Goal: Use online tool/utility: Use online tool/utility

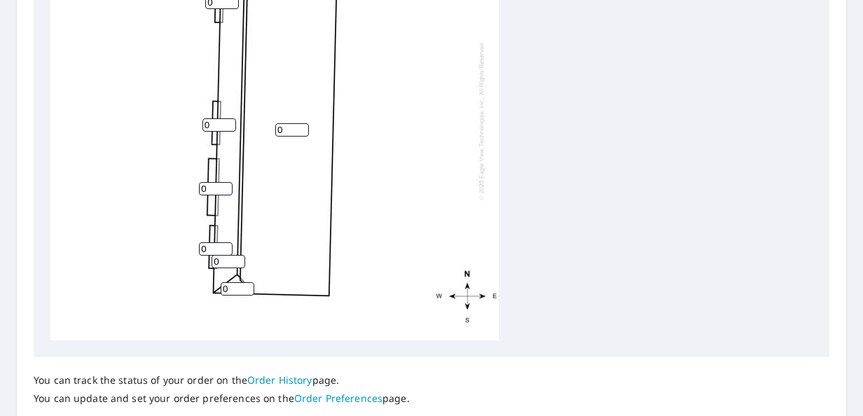
scroll to position [492, 0]
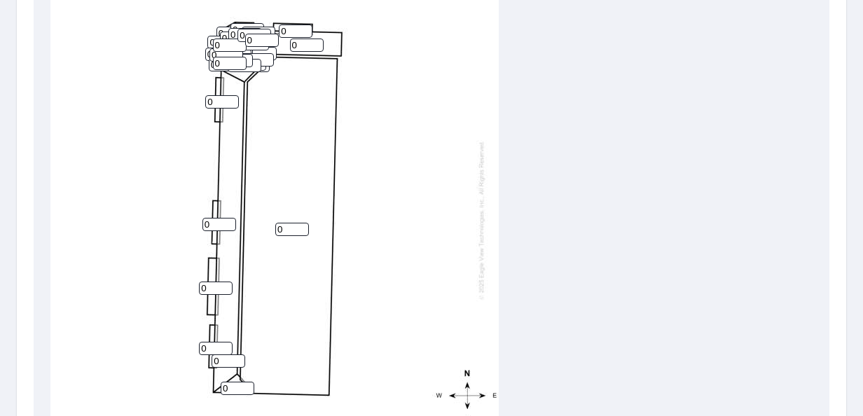
click at [239, 46] on input "0" at bounding box center [230, 45] width 34 height 13
click at [239, 39] on input "0" at bounding box center [254, 35] width 34 height 13
click at [238, 42] on input "1" at bounding box center [230, 45] width 34 height 13
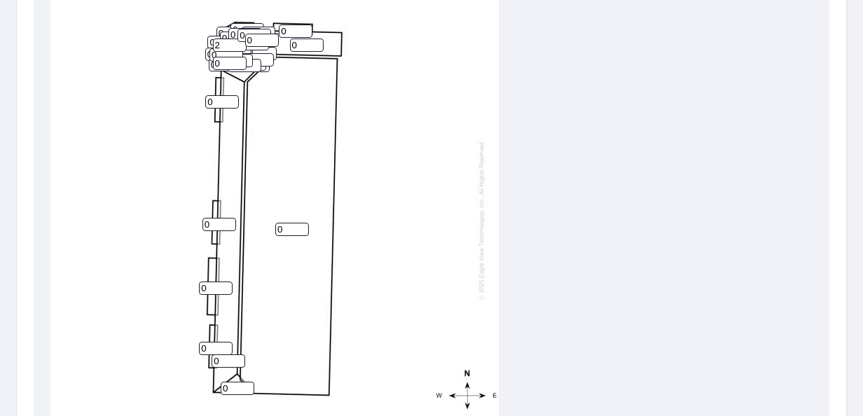
click at [238, 42] on input "2" at bounding box center [230, 45] width 34 height 13
click at [238, 42] on input "3" at bounding box center [230, 45] width 34 height 13
click at [238, 42] on input "4" at bounding box center [230, 45] width 34 height 13
click at [239, 42] on input "5" at bounding box center [230, 45] width 34 height 13
click at [239, 42] on input "6" at bounding box center [230, 45] width 34 height 13
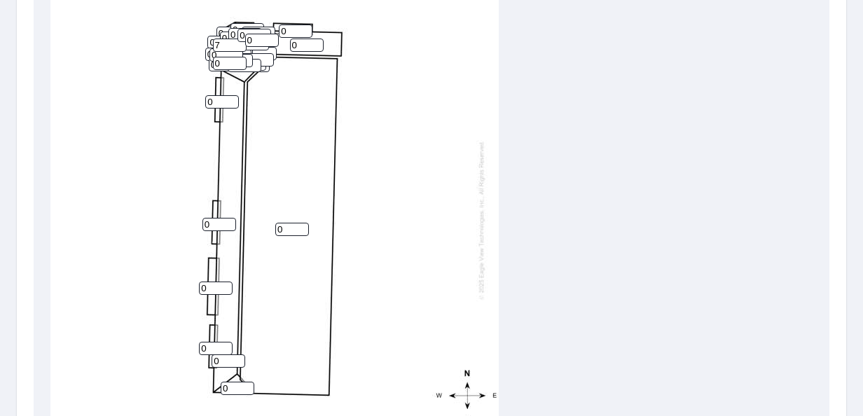
click at [239, 42] on input "7" at bounding box center [230, 45] width 34 height 13
click at [239, 42] on input "8" at bounding box center [230, 45] width 34 height 13
click at [239, 42] on input "9" at bounding box center [230, 45] width 34 height 13
click at [239, 42] on input "10" at bounding box center [230, 45] width 34 height 13
click at [239, 42] on input "11" at bounding box center [230, 45] width 34 height 13
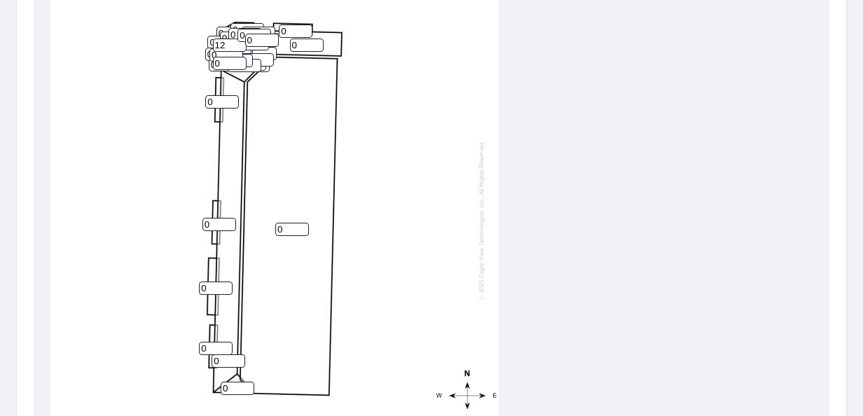
click at [239, 42] on input "12" at bounding box center [230, 45] width 34 height 13
click at [239, 42] on input "13" at bounding box center [230, 45] width 34 height 13
click at [239, 42] on input "14" at bounding box center [230, 45] width 34 height 13
click at [239, 42] on input "15" at bounding box center [230, 45] width 34 height 13
click at [239, 42] on input "16" at bounding box center [230, 45] width 34 height 13
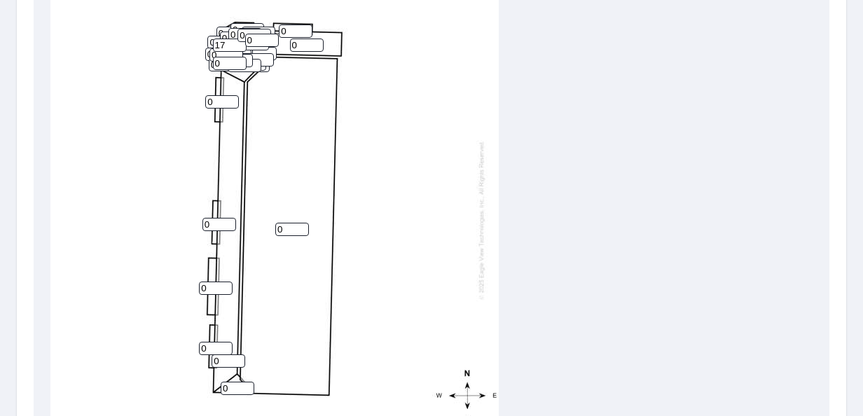
click at [239, 42] on input "17" at bounding box center [230, 45] width 34 height 13
click at [239, 42] on input "18" at bounding box center [230, 45] width 34 height 13
click at [239, 42] on input "19" at bounding box center [230, 45] width 34 height 13
click at [239, 42] on input "20" at bounding box center [230, 45] width 34 height 13
click at [239, 42] on input "21" at bounding box center [230, 45] width 34 height 13
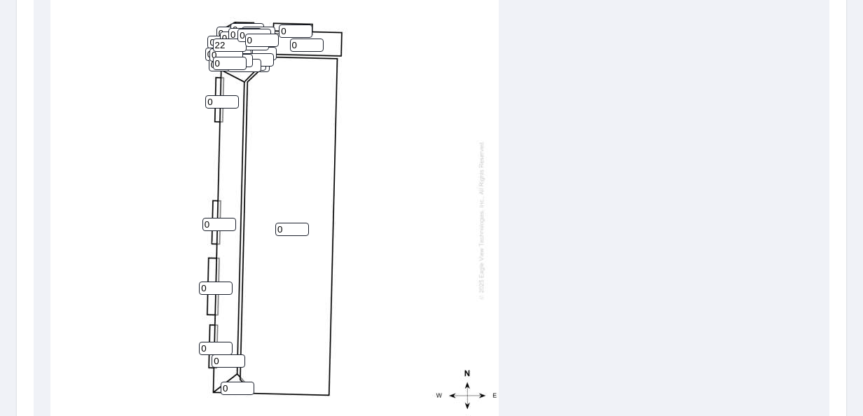
click at [239, 42] on input "22" at bounding box center [230, 45] width 34 height 13
click at [239, 42] on input "23" at bounding box center [230, 45] width 34 height 13
type input "24"
click at [239, 42] on input "24" at bounding box center [230, 45] width 34 height 13
click at [231, 98] on input "1" at bounding box center [222, 101] width 34 height 13
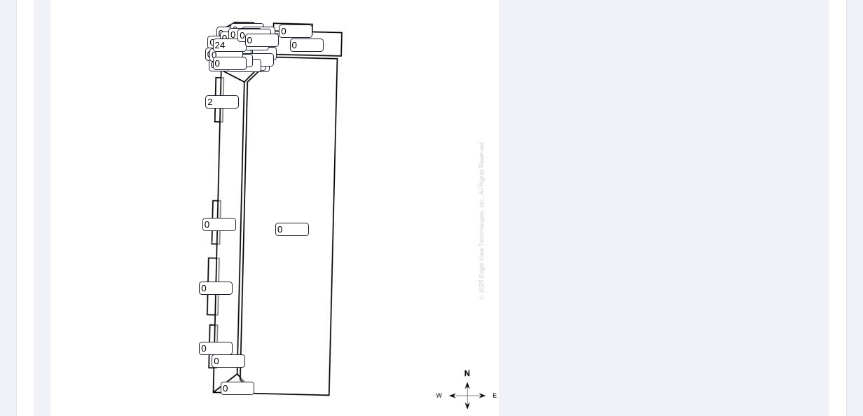
click at [231, 98] on input "2" at bounding box center [222, 101] width 34 height 13
click at [231, 98] on input "3" at bounding box center [222, 101] width 34 height 13
click at [231, 98] on input "4" at bounding box center [222, 101] width 34 height 13
click at [231, 98] on input "5" at bounding box center [222, 101] width 34 height 13
click at [231, 98] on input "6" at bounding box center [222, 101] width 34 height 13
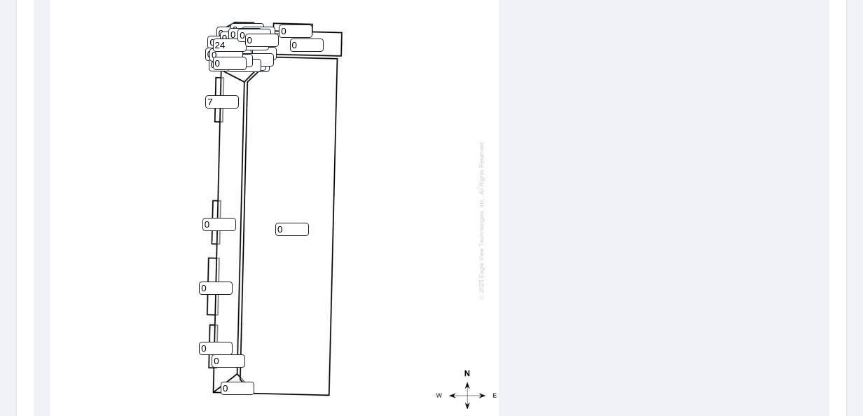
click at [231, 98] on input "7" at bounding box center [222, 101] width 34 height 13
click at [231, 98] on input "8" at bounding box center [222, 101] width 34 height 13
click at [231, 98] on input "9" at bounding box center [222, 101] width 34 height 13
click at [231, 98] on input "10" at bounding box center [222, 101] width 34 height 13
click at [231, 98] on input "11" at bounding box center [222, 101] width 34 height 13
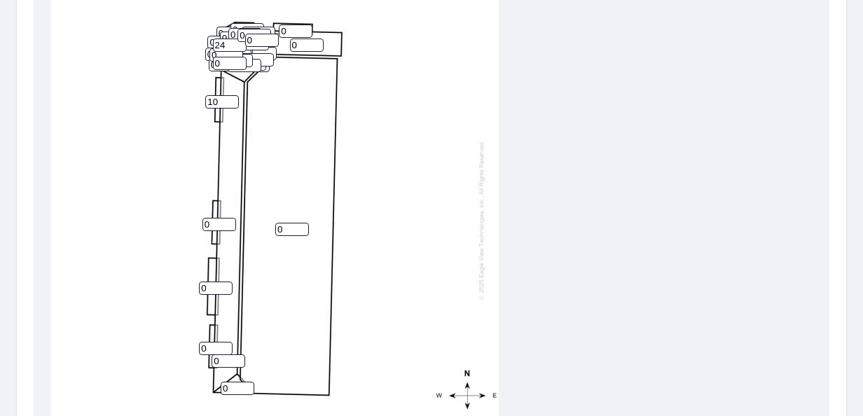
type input "10"
click at [230, 102] on input "10" at bounding box center [222, 101] width 34 height 13
click at [229, 221] on input "1" at bounding box center [219, 224] width 34 height 13
click at [229, 221] on input "2" at bounding box center [219, 224] width 34 height 13
click at [229, 221] on input "3" at bounding box center [219, 224] width 34 height 13
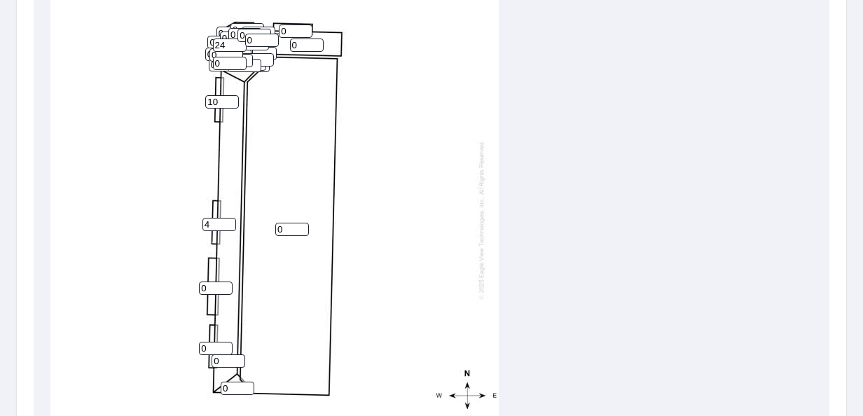
click at [230, 220] on input "4" at bounding box center [219, 224] width 34 height 13
click at [230, 220] on input "5" at bounding box center [219, 224] width 34 height 13
click at [230, 220] on input "6" at bounding box center [219, 224] width 34 height 13
click at [230, 219] on input "7" at bounding box center [219, 224] width 34 height 13
click at [230, 219] on input "8" at bounding box center [219, 224] width 34 height 13
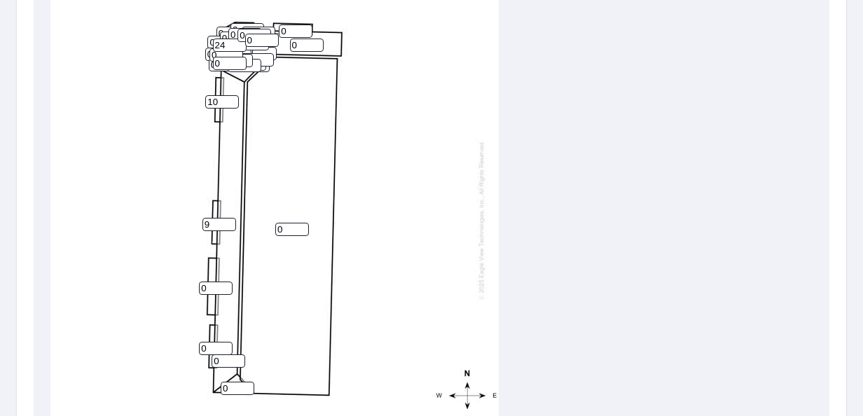
click at [230, 219] on input "9" at bounding box center [219, 224] width 34 height 13
type input "10"
click at [230, 219] on input "10" at bounding box center [219, 224] width 34 height 13
click at [225, 284] on input "1" at bounding box center [216, 288] width 34 height 13
click at [225, 284] on input "2" at bounding box center [216, 288] width 34 height 13
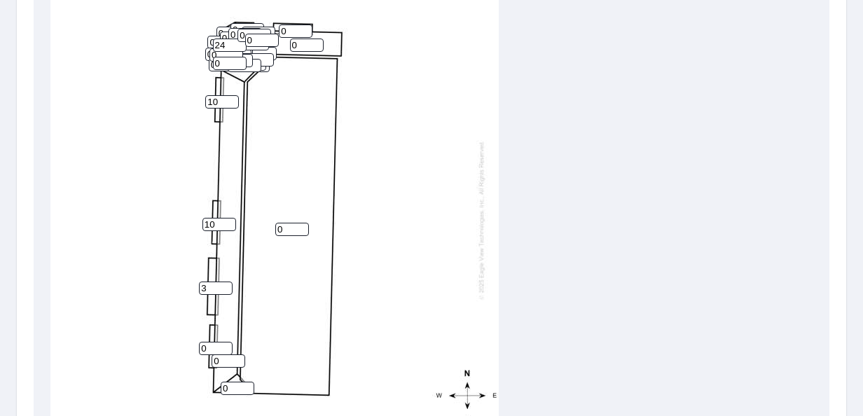
click at [225, 284] on input "3" at bounding box center [216, 288] width 34 height 13
click at [226, 284] on input "4" at bounding box center [216, 288] width 34 height 13
click at [227, 284] on input "5" at bounding box center [216, 288] width 34 height 13
click at [227, 284] on input "6" at bounding box center [216, 288] width 34 height 13
click at [227, 284] on input "7" at bounding box center [216, 288] width 34 height 13
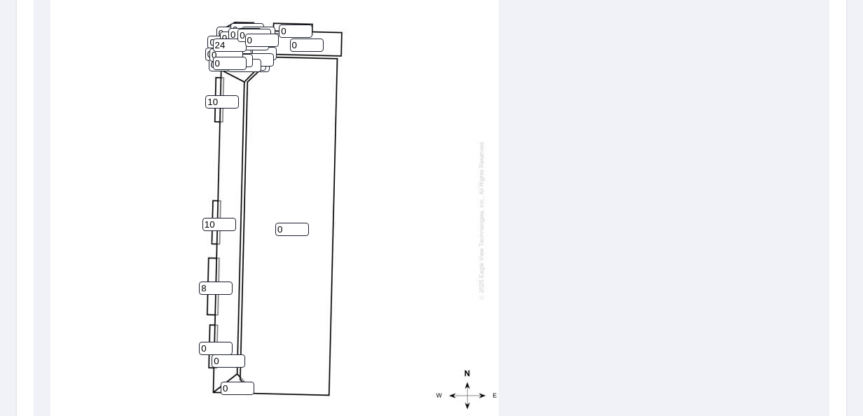
click at [227, 284] on input "8" at bounding box center [216, 288] width 34 height 13
click at [227, 284] on input "9" at bounding box center [216, 288] width 34 height 13
type input "10"
click at [226, 284] on input "10" at bounding box center [216, 288] width 34 height 13
click at [225, 347] on input "1" at bounding box center [216, 348] width 34 height 13
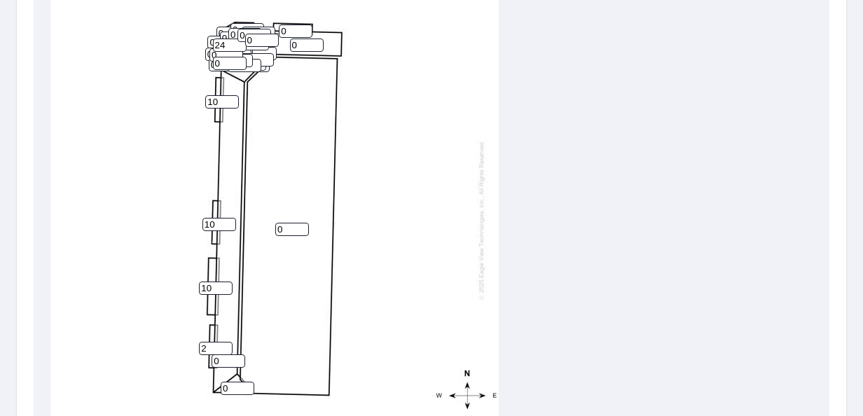
click at [223, 342] on input "2" at bounding box center [216, 348] width 34 height 13
click at [223, 342] on input "3" at bounding box center [216, 348] width 34 height 13
click at [223, 342] on input "4" at bounding box center [216, 348] width 34 height 13
click at [223, 342] on input "5" at bounding box center [216, 348] width 34 height 13
click at [223, 342] on input "6" at bounding box center [216, 348] width 34 height 13
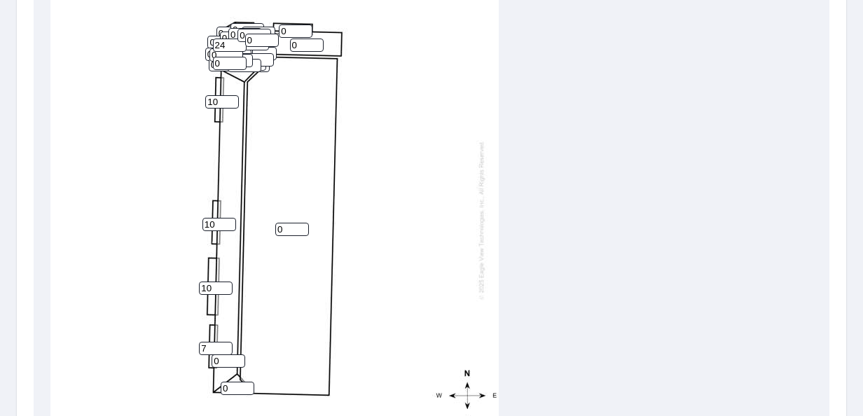
click at [223, 342] on input "7" at bounding box center [216, 348] width 34 height 13
click at [223, 342] on input "8" at bounding box center [216, 348] width 34 height 13
click at [224, 342] on input "9" at bounding box center [216, 348] width 34 height 13
type input "10"
click at [225, 344] on input "10" at bounding box center [216, 348] width 34 height 13
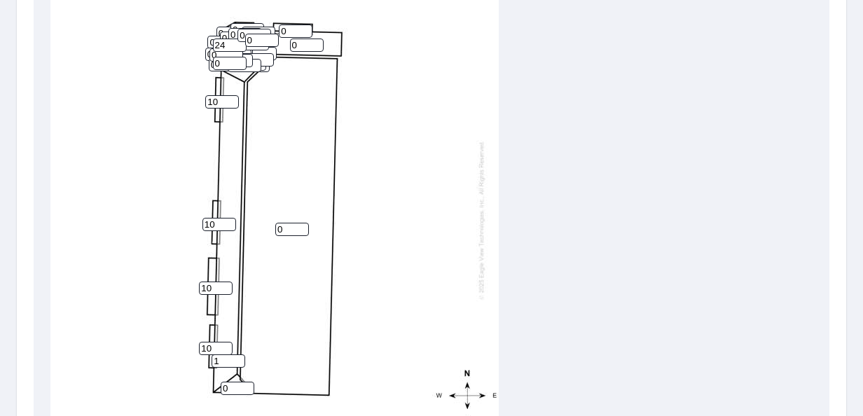
click at [237, 356] on input "1" at bounding box center [228, 360] width 34 height 13
click at [237, 356] on input "2" at bounding box center [228, 360] width 34 height 13
click at [237, 356] on input "3" at bounding box center [228, 360] width 34 height 13
click at [237, 356] on input "4" at bounding box center [228, 360] width 34 height 13
click at [237, 356] on input "5" at bounding box center [228, 360] width 34 height 13
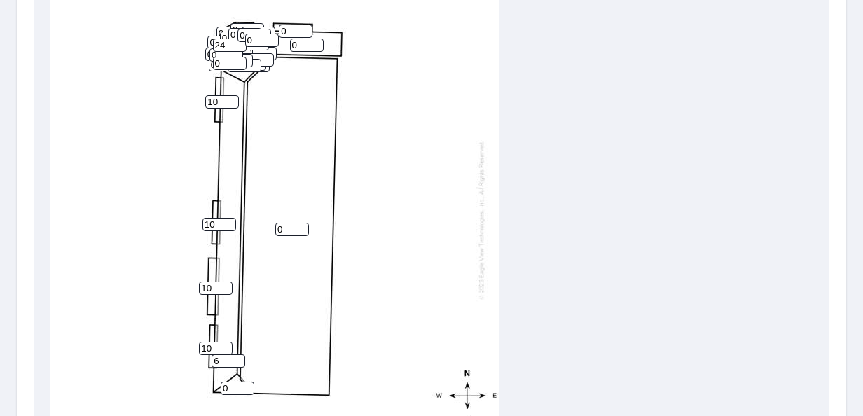
click at [237, 356] on input "6" at bounding box center [228, 360] width 34 height 13
click at [237, 356] on input "7" at bounding box center [228, 360] width 34 height 13
click at [237, 356] on input "8" at bounding box center [228, 360] width 34 height 13
click at [237, 356] on input "9" at bounding box center [228, 360] width 34 height 13
type input "10"
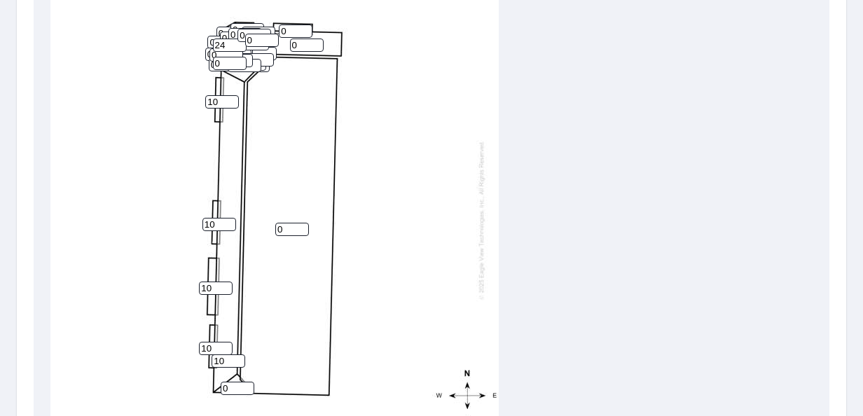
click at [237, 356] on input "10" at bounding box center [228, 360] width 34 height 13
click at [247, 384] on input "1" at bounding box center [238, 388] width 34 height 13
click at [247, 383] on input "2" at bounding box center [238, 388] width 34 height 13
click at [247, 383] on input "3" at bounding box center [238, 388] width 34 height 13
click at [247, 383] on input "4" at bounding box center [238, 388] width 34 height 13
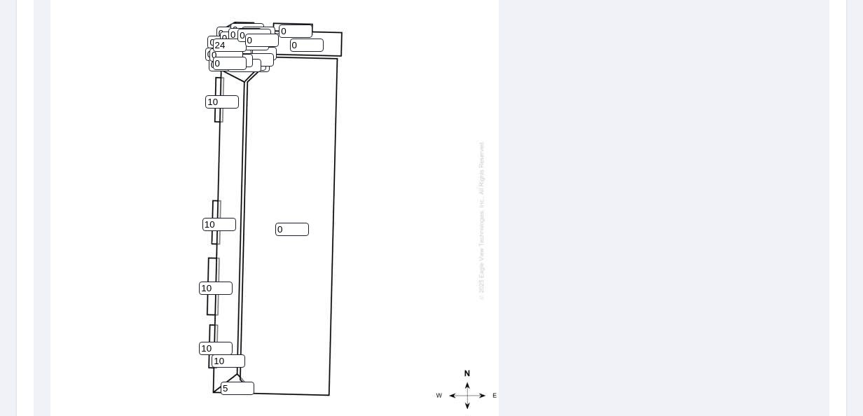
click at [247, 382] on input "5" at bounding box center [238, 388] width 34 height 13
click at [247, 382] on input "6" at bounding box center [238, 388] width 34 height 13
click at [247, 382] on input "7" at bounding box center [238, 388] width 34 height 13
click at [247, 382] on input "8" at bounding box center [238, 388] width 34 height 13
click at [247, 382] on input "9" at bounding box center [238, 388] width 34 height 13
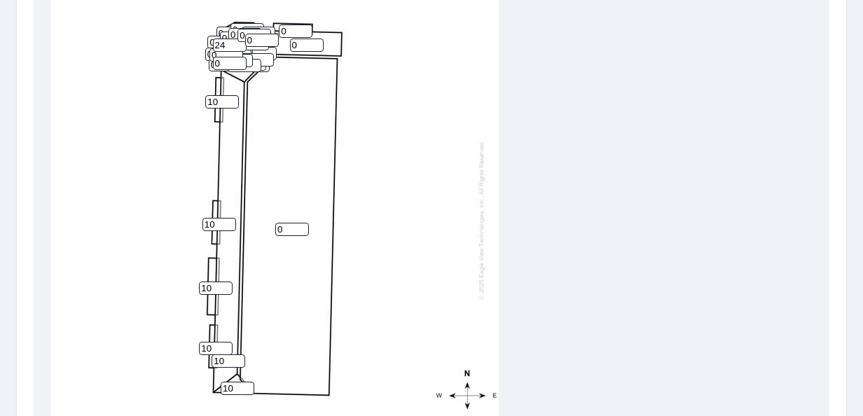
type input "10"
click at [247, 382] on input "10" at bounding box center [238, 388] width 34 height 13
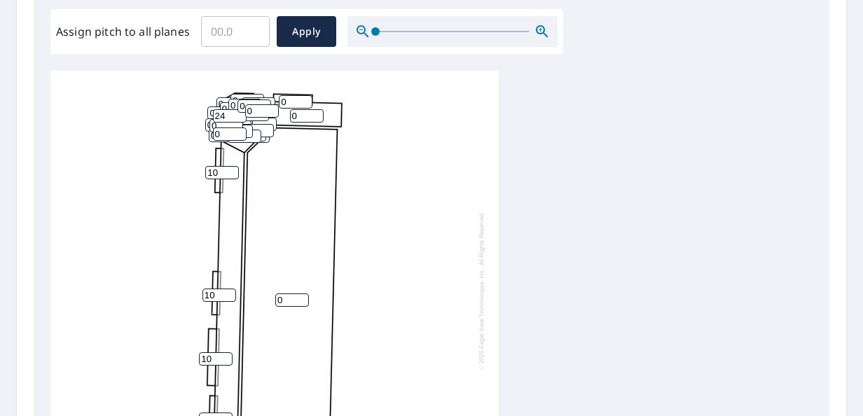
scroll to position [352, 0]
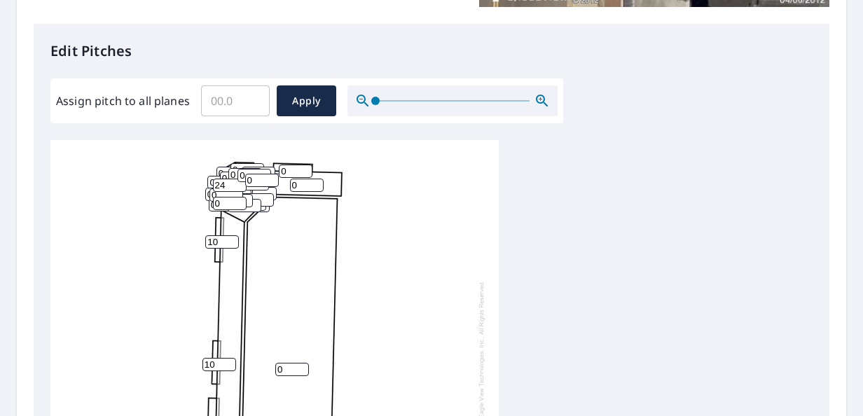
click at [546, 97] on icon "button" at bounding box center [542, 100] width 17 height 17
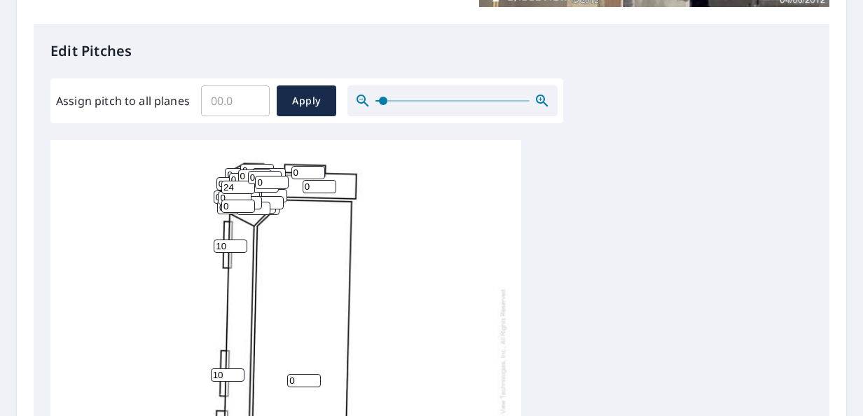
click at [546, 97] on icon "button" at bounding box center [542, 100] width 17 height 17
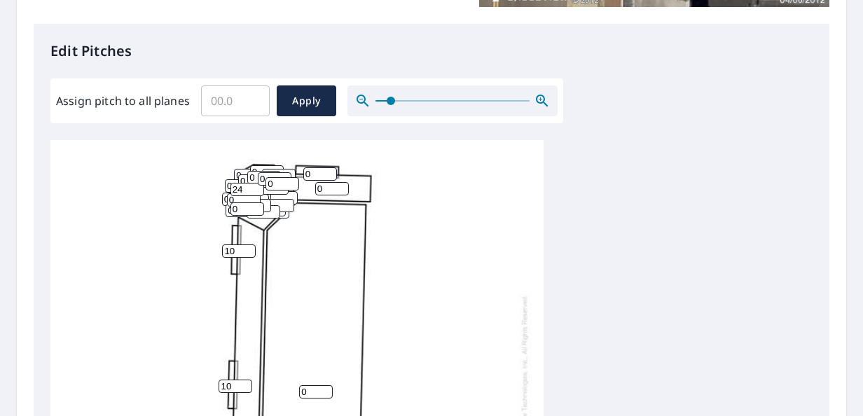
click at [546, 97] on icon "button" at bounding box center [542, 100] width 17 height 17
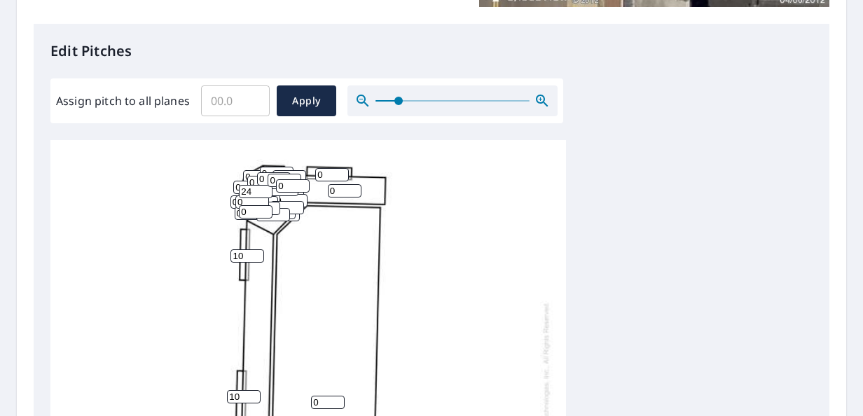
click at [546, 97] on icon "button" at bounding box center [542, 100] width 17 height 17
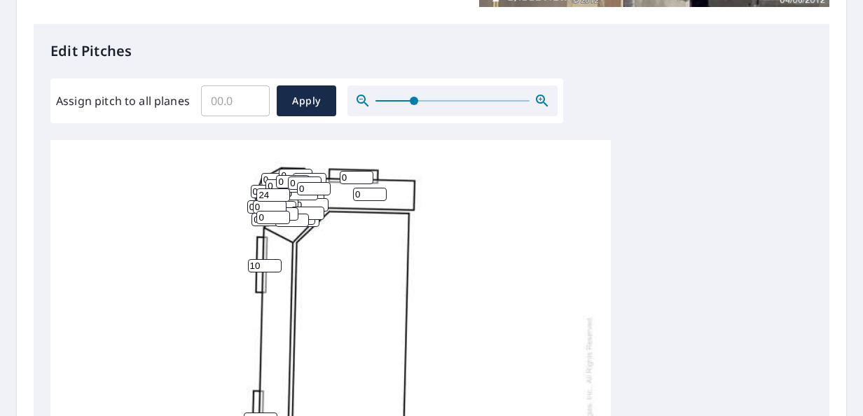
click at [546, 97] on icon "button" at bounding box center [542, 100] width 17 height 17
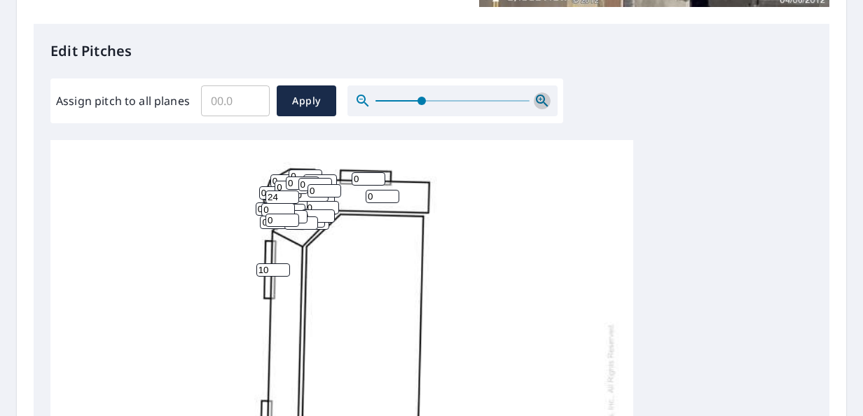
click at [546, 97] on icon "button" at bounding box center [542, 100] width 17 height 17
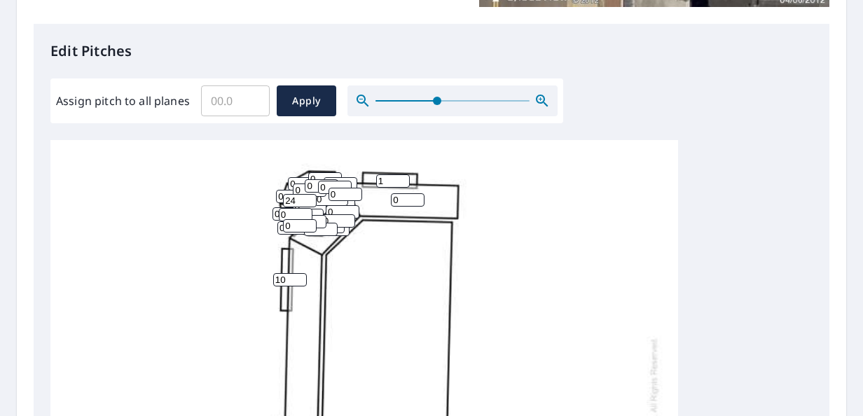
click at [405, 178] on input "1" at bounding box center [393, 180] width 34 height 13
click at [405, 178] on input "2" at bounding box center [393, 180] width 34 height 13
click at [405, 178] on input "3" at bounding box center [393, 180] width 34 height 13
click at [405, 178] on input "4" at bounding box center [393, 180] width 34 height 13
click at [405, 178] on input "5" at bounding box center [393, 180] width 34 height 13
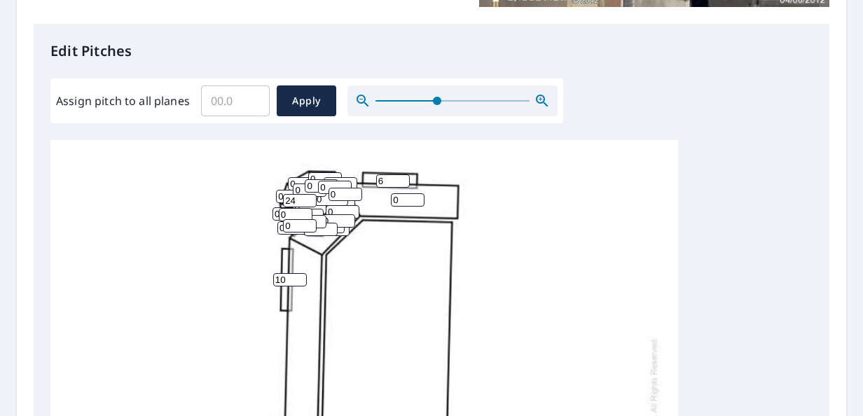
click at [404, 178] on input "6" at bounding box center [393, 180] width 34 height 13
click at [404, 178] on input "7" at bounding box center [393, 180] width 34 height 13
click at [403, 177] on input "8" at bounding box center [393, 180] width 34 height 13
click at [403, 177] on input "9" at bounding box center [393, 180] width 34 height 13
type input "10"
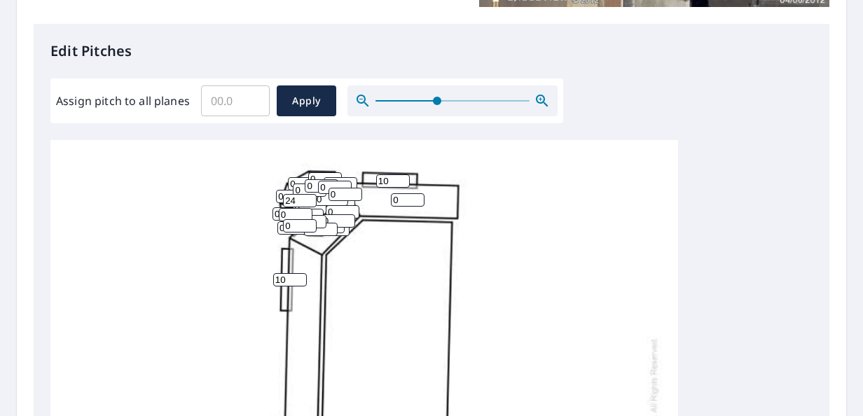
click at [403, 177] on input "10" at bounding box center [393, 180] width 34 height 13
click at [416, 196] on input "1" at bounding box center [408, 199] width 34 height 13
click at [416, 196] on input "2" at bounding box center [408, 199] width 34 height 13
click at [417, 196] on input "3" at bounding box center [408, 199] width 34 height 13
click at [417, 196] on input "4" at bounding box center [408, 199] width 34 height 13
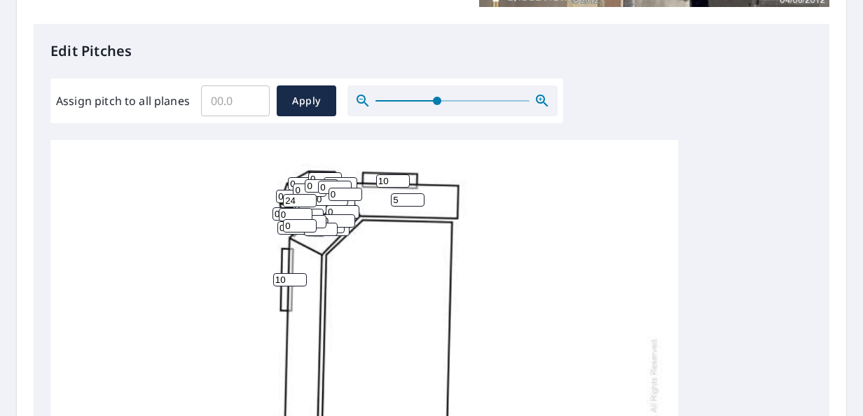
click at [417, 196] on input "5" at bounding box center [408, 199] width 34 height 13
click at [417, 196] on input "6" at bounding box center [408, 199] width 34 height 13
click at [417, 196] on input "7" at bounding box center [408, 199] width 34 height 13
click at [417, 195] on input "8" at bounding box center [408, 199] width 34 height 13
click at [417, 195] on input "9" at bounding box center [408, 199] width 34 height 13
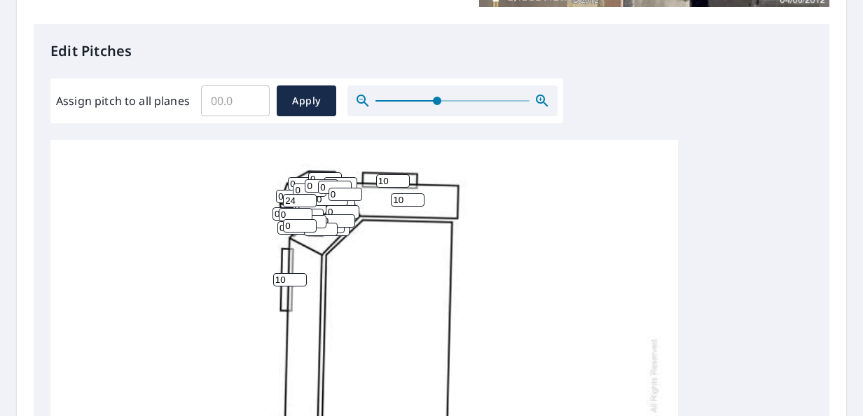
click at [417, 195] on input "10" at bounding box center [408, 199] width 34 height 13
click at [417, 195] on input "11" at bounding box center [408, 199] width 34 height 13
click at [417, 195] on input "12" at bounding box center [408, 199] width 34 height 13
click at [417, 195] on input "13" at bounding box center [408, 199] width 34 height 13
click at [417, 195] on input "14" at bounding box center [408, 199] width 34 height 13
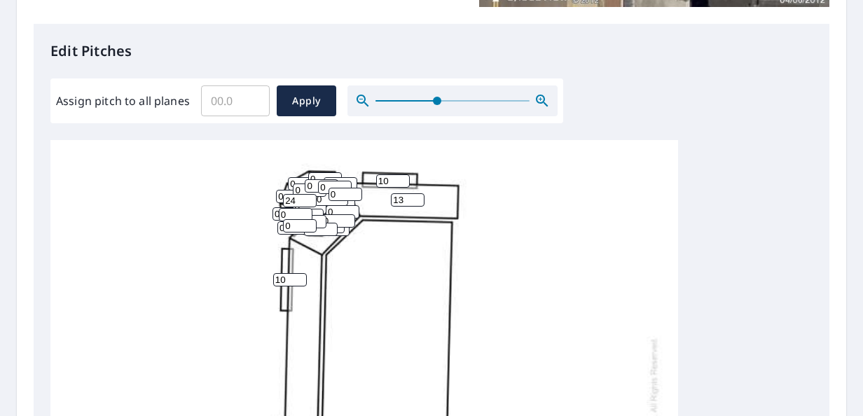
click at [418, 202] on input "13" at bounding box center [408, 199] width 34 height 13
click at [418, 202] on input "12" at bounding box center [408, 199] width 34 height 13
click at [418, 202] on input "11" at bounding box center [408, 199] width 34 height 13
type input "10"
click at [418, 202] on input "10" at bounding box center [408, 199] width 34 height 13
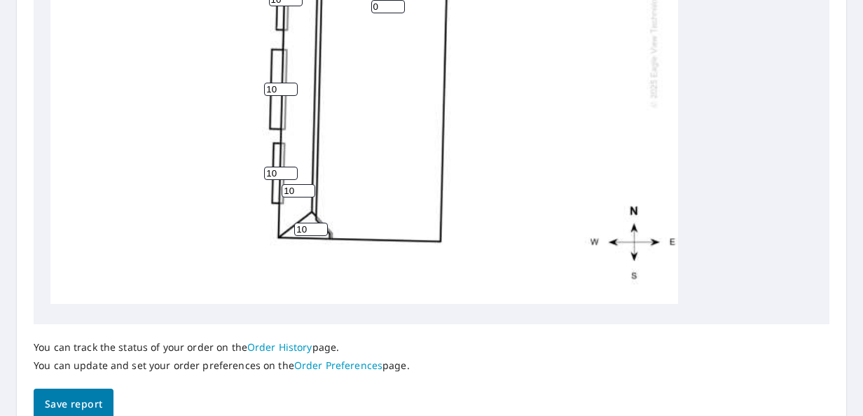
scroll to position [328, 0]
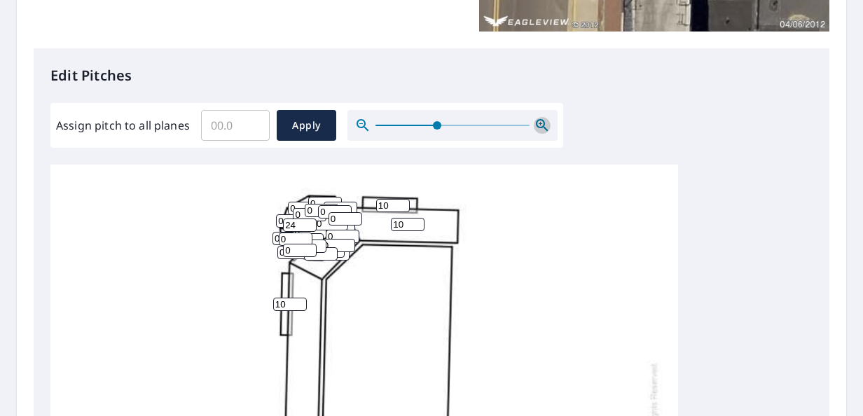
click at [537, 125] on icon "button" at bounding box center [542, 125] width 17 height 17
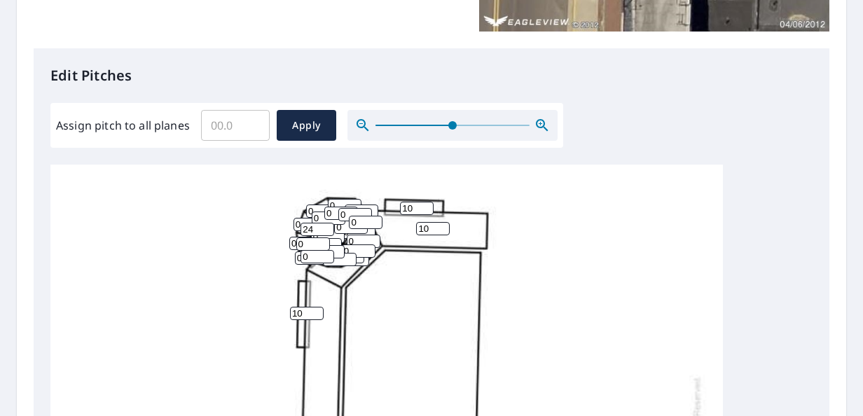
click at [537, 125] on icon "button" at bounding box center [542, 125] width 17 height 17
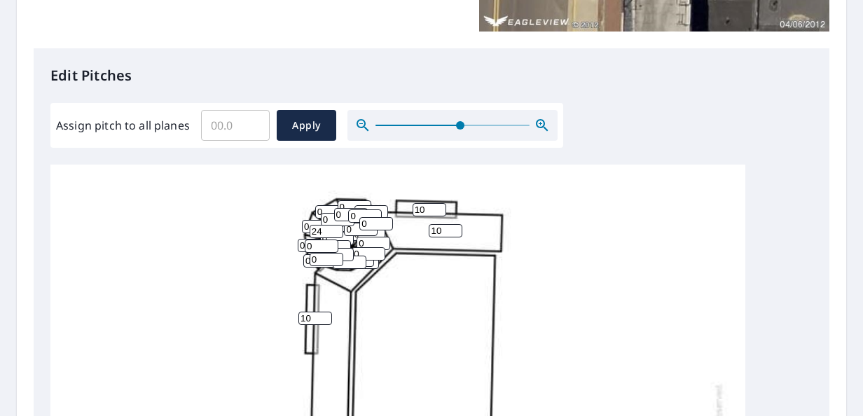
click at [537, 125] on icon "button" at bounding box center [542, 125] width 17 height 17
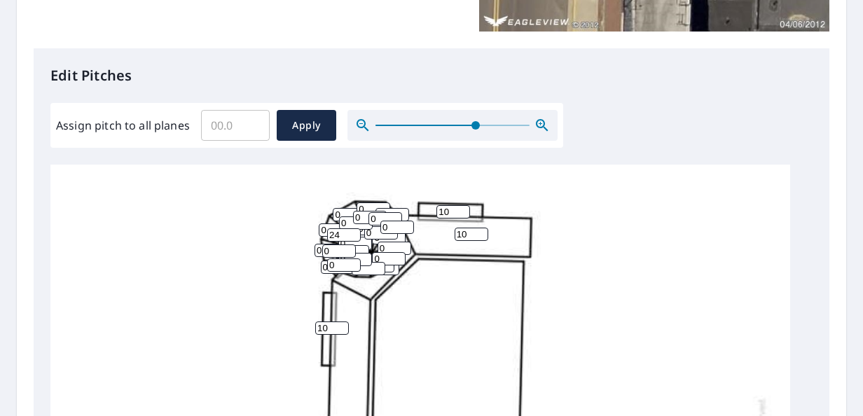
click at [537, 125] on icon "button" at bounding box center [542, 125] width 17 height 17
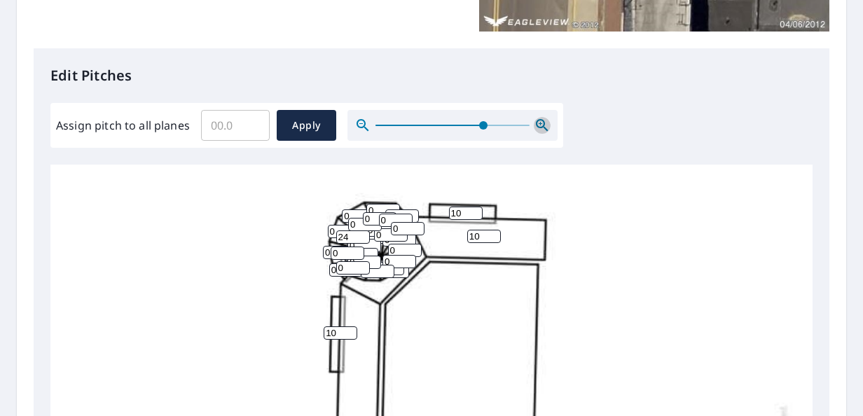
click at [538, 125] on icon "button" at bounding box center [542, 125] width 17 height 17
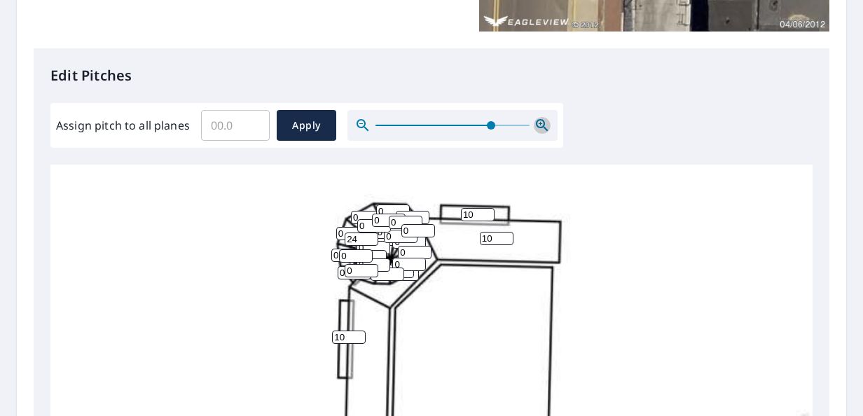
click at [538, 124] on icon "button" at bounding box center [542, 125] width 17 height 17
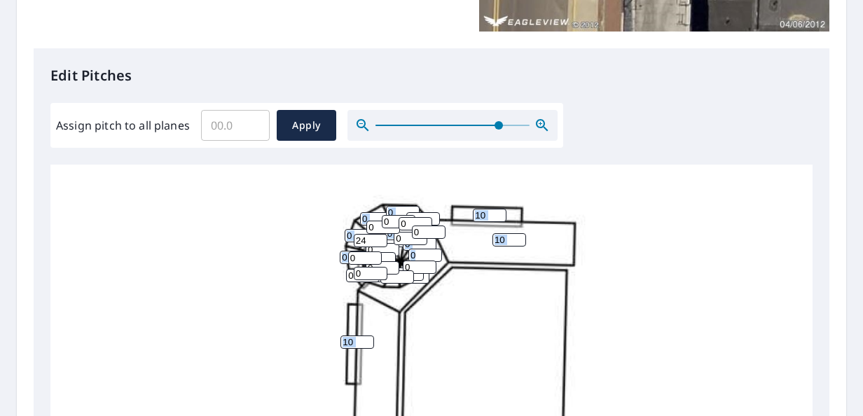
drag, startPoint x: 458, startPoint y: 249, endPoint x: 434, endPoint y: 224, distance: 34.7
click at [537, 123] on icon "button" at bounding box center [542, 125] width 17 height 17
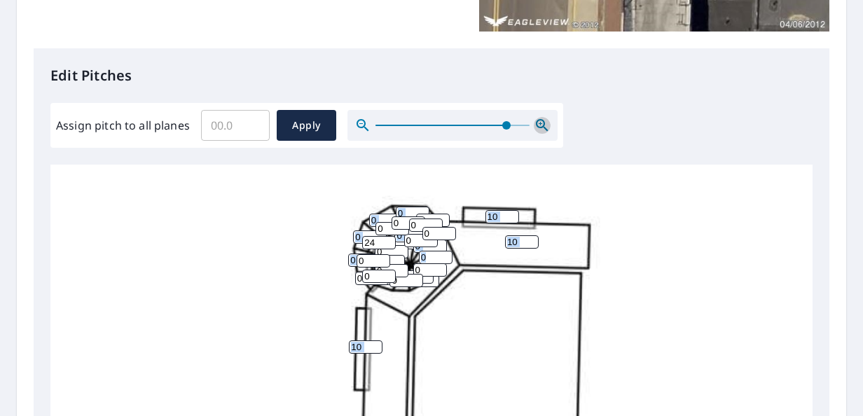
click at [537, 123] on icon "button" at bounding box center [542, 125] width 17 height 17
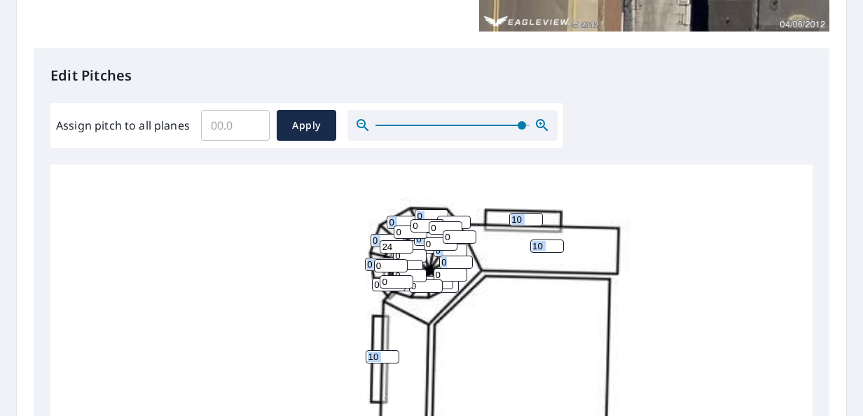
click at [377, 239] on input "0" at bounding box center [387, 240] width 34 height 13
type input "0"
type input "24"
type input "2"
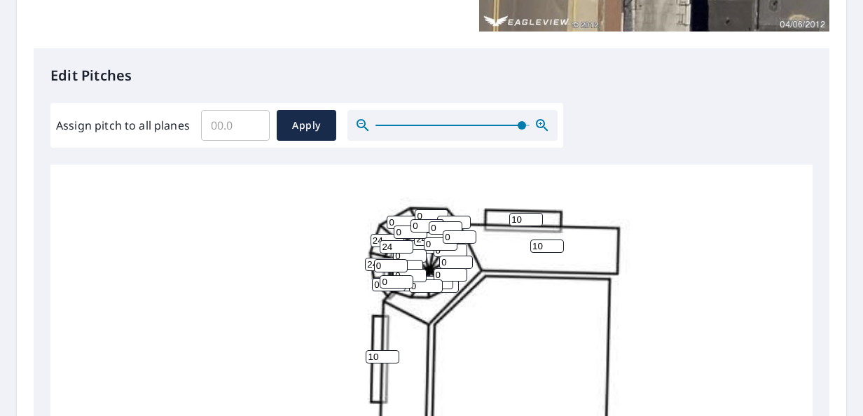
type input "24"
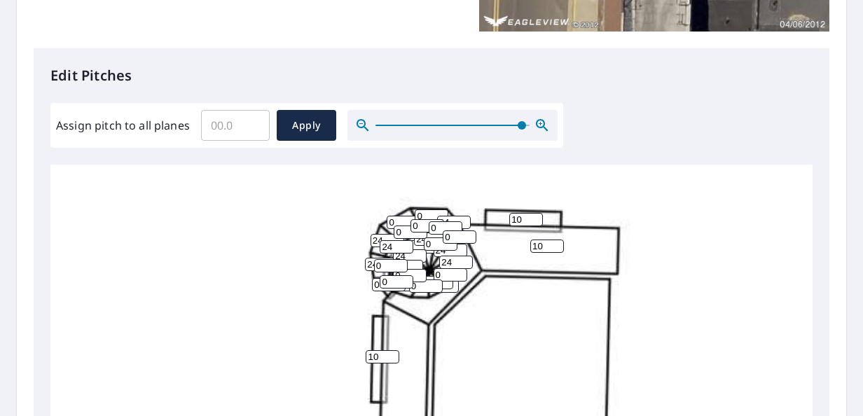
type input "24"
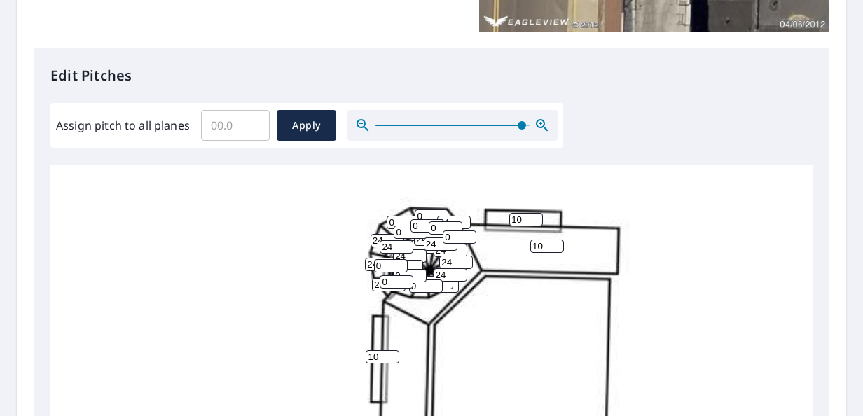
type input "24"
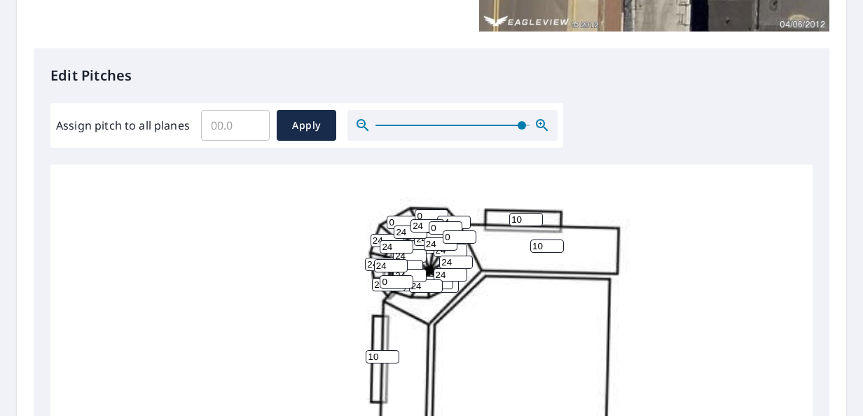
type input "24"
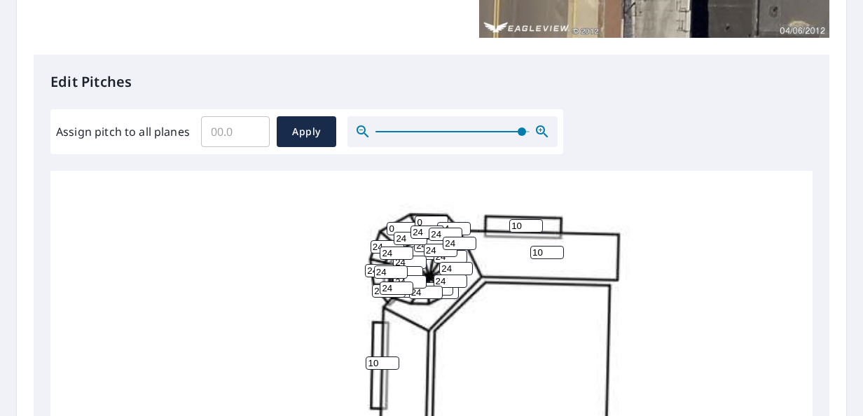
scroll to position [282, 0]
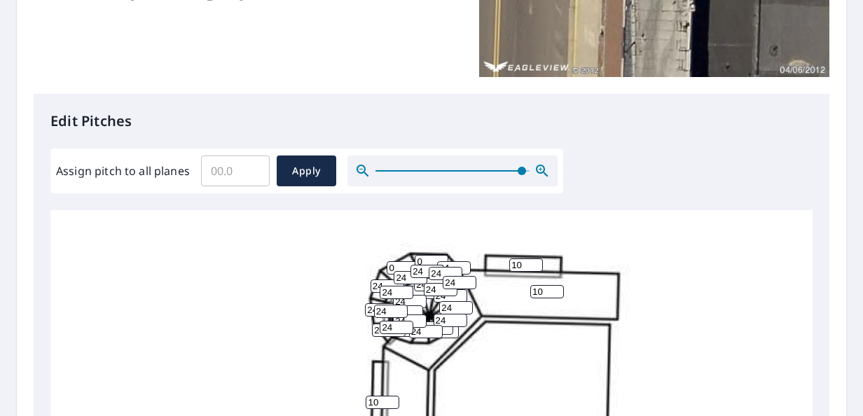
click at [394, 265] on input "0" at bounding box center [404, 267] width 34 height 13
type input "24"
click at [424, 258] on input "0" at bounding box center [432, 261] width 34 height 13
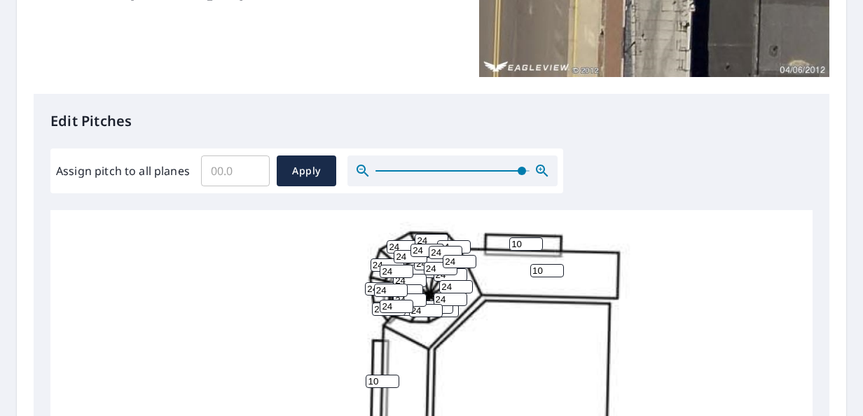
scroll to position [0, 0]
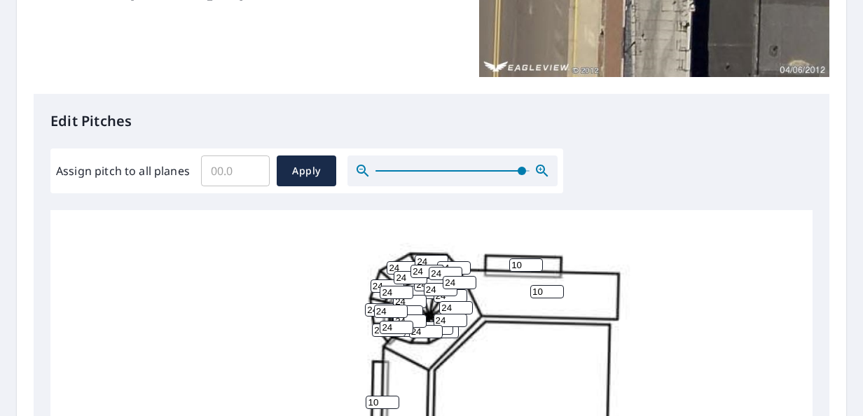
type input "24"
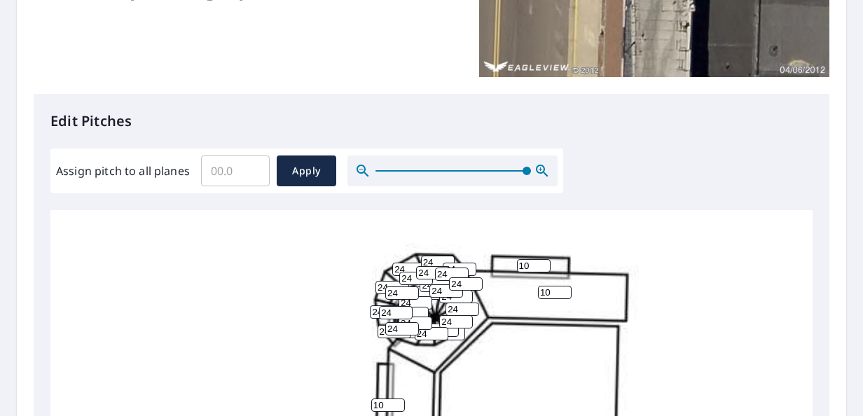
click at [526, 174] on span at bounding box center [526, 171] width 8 height 8
click at [539, 166] on icon "button" at bounding box center [542, 170] width 17 height 17
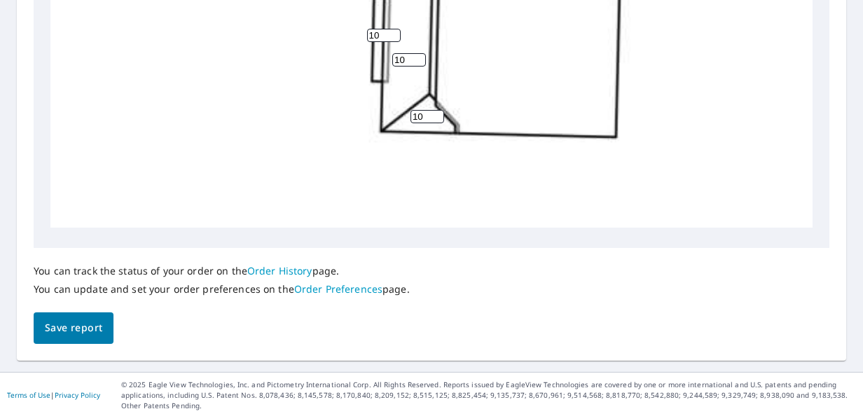
scroll to position [702, 0]
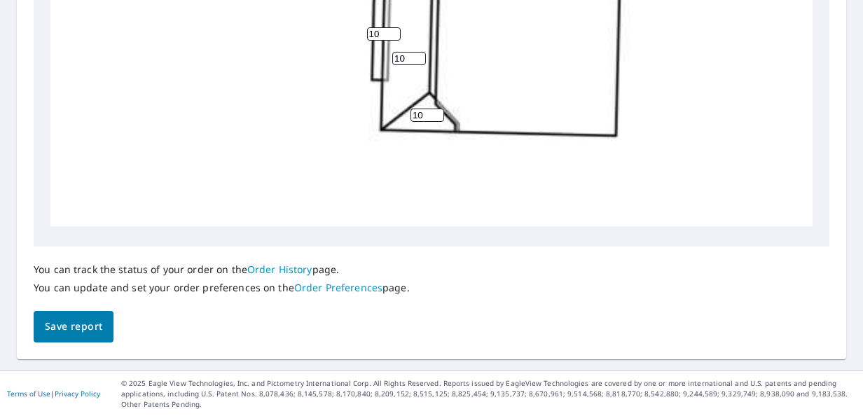
click at [80, 329] on span "Save report" at bounding box center [73, 327] width 57 height 18
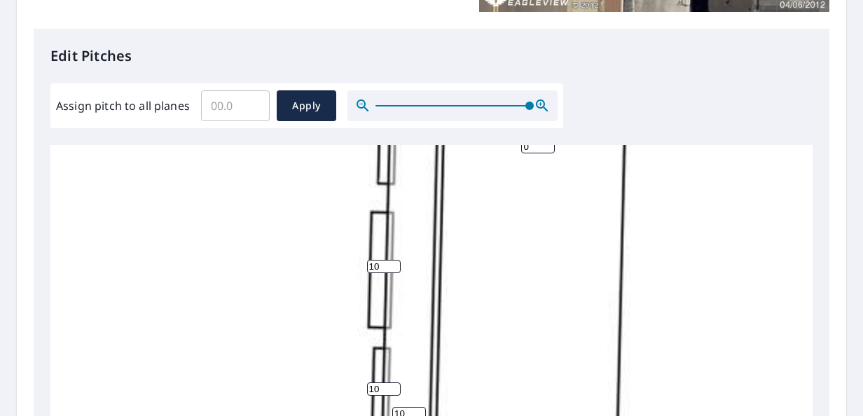
scroll to position [211, 0]
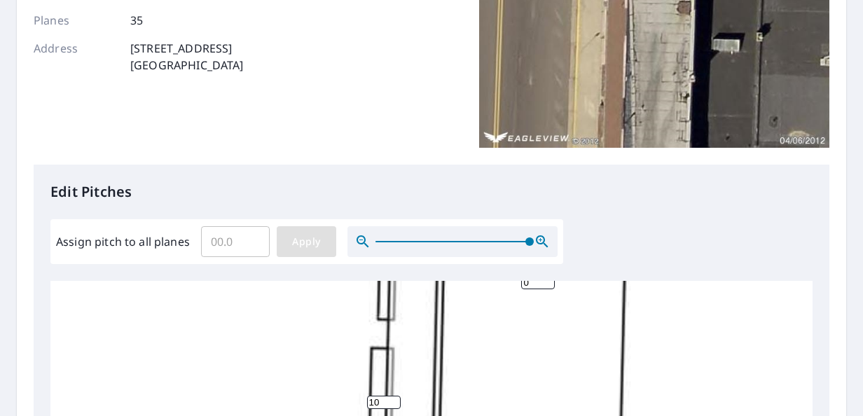
click at [311, 244] on span "Apply" at bounding box center [306, 242] width 37 height 18
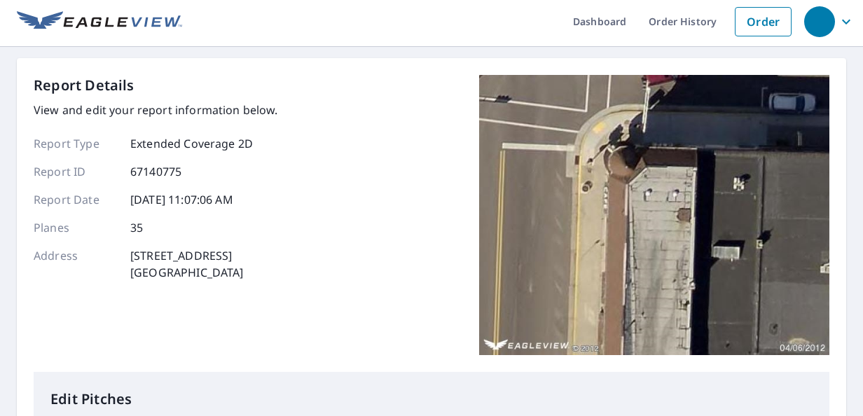
scroll to position [0, 0]
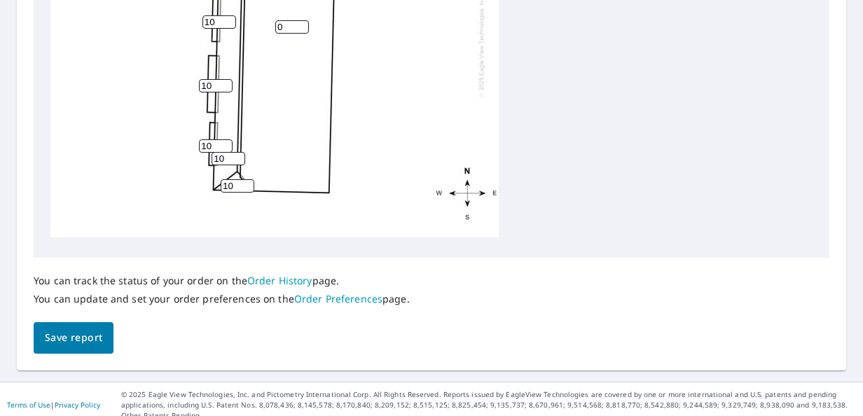
scroll to position [702, 0]
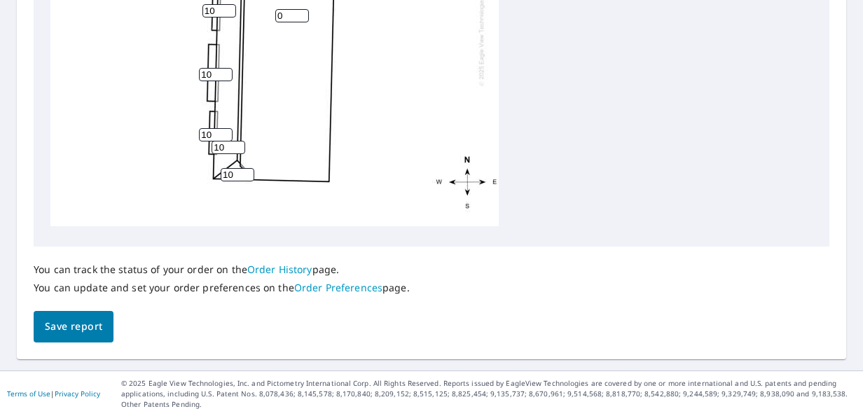
click at [95, 320] on span "Save report" at bounding box center [73, 327] width 57 height 18
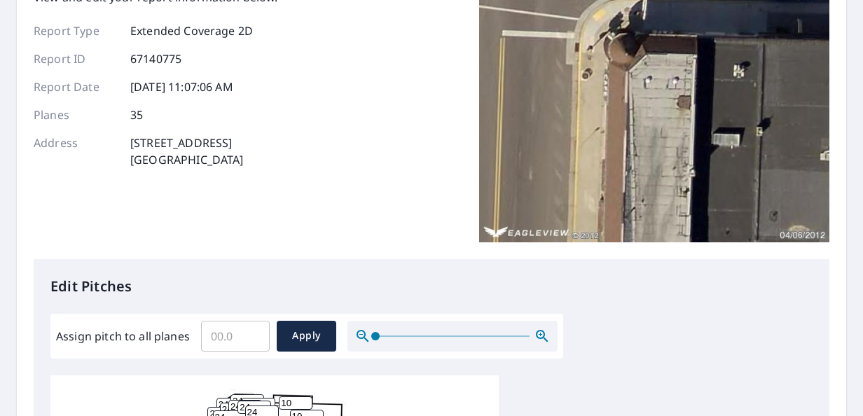
scroll to position [0, 0]
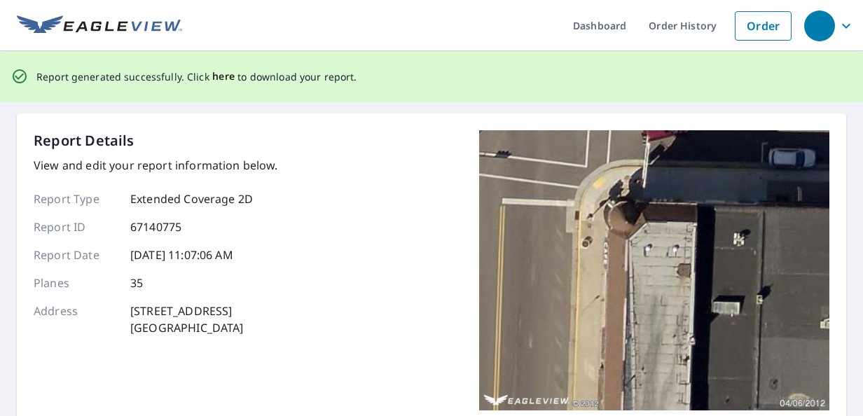
click at [223, 79] on span "here" at bounding box center [223, 77] width 23 height 18
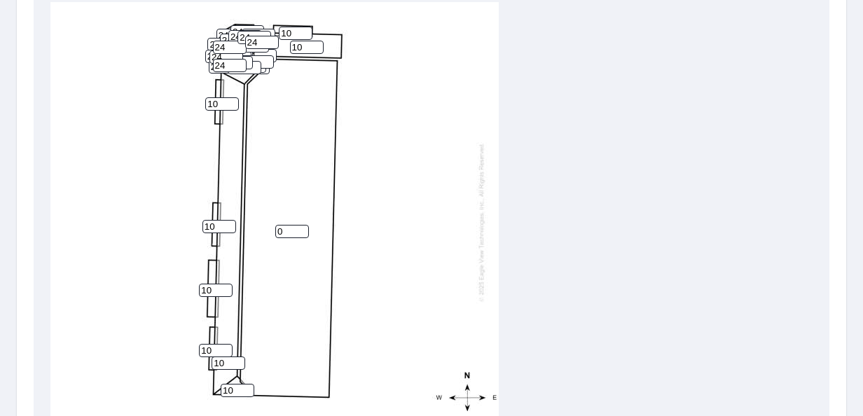
scroll to position [702, 0]
